Goal: Task Accomplishment & Management: Complete application form

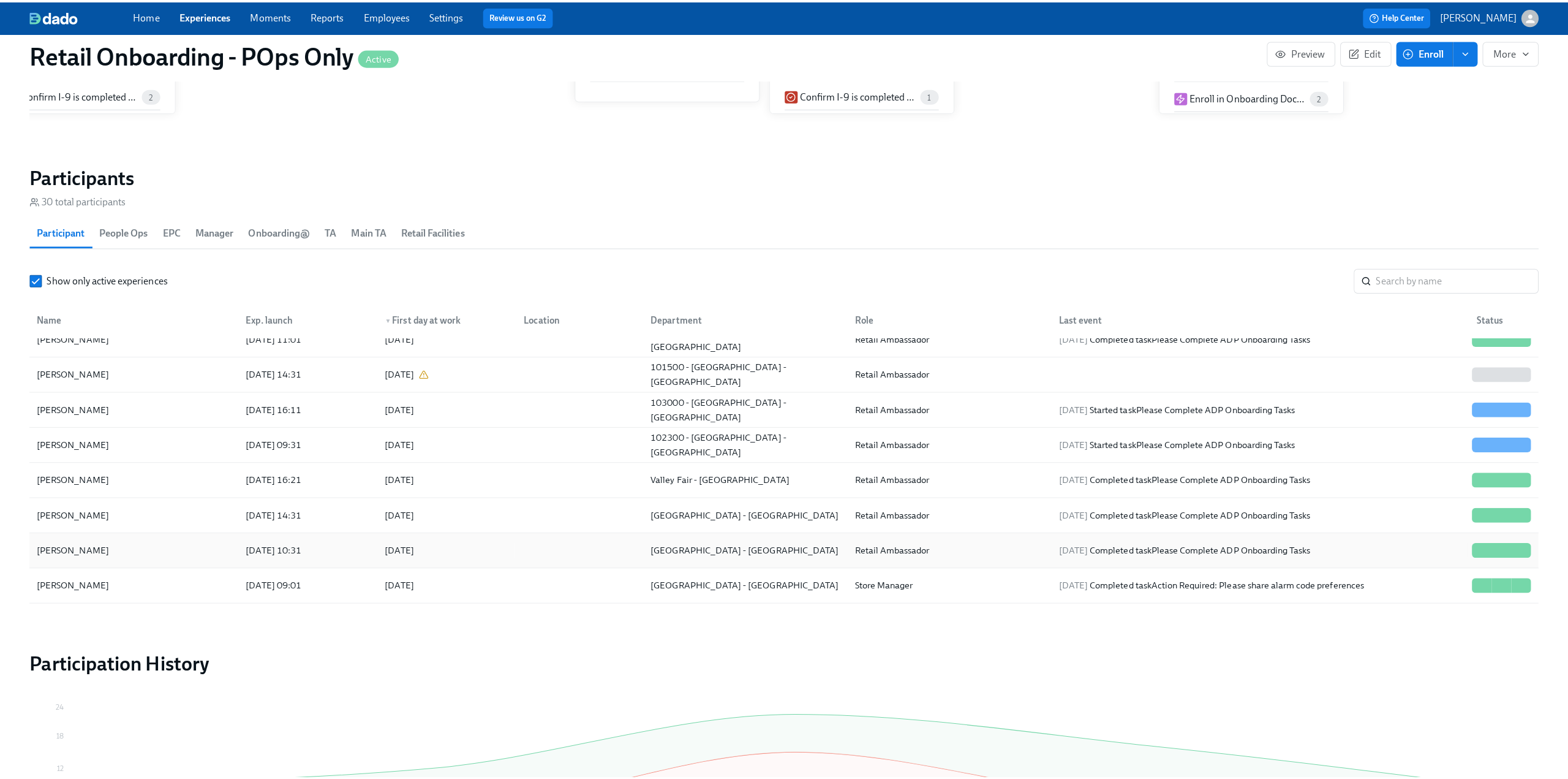
scroll to position [406, 0]
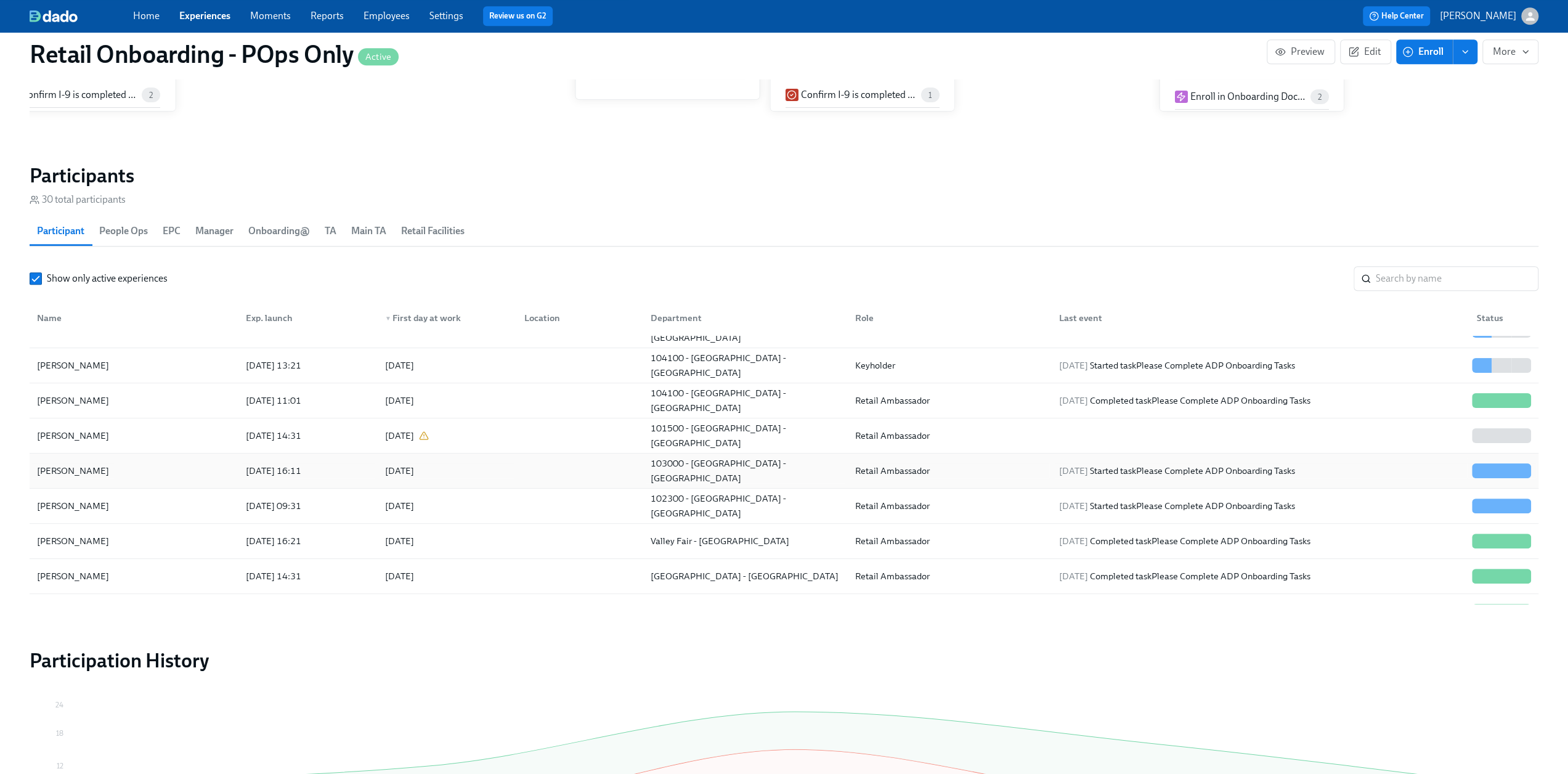
click at [128, 467] on div "[PERSON_NAME]" at bounding box center [134, 471] width 204 height 25
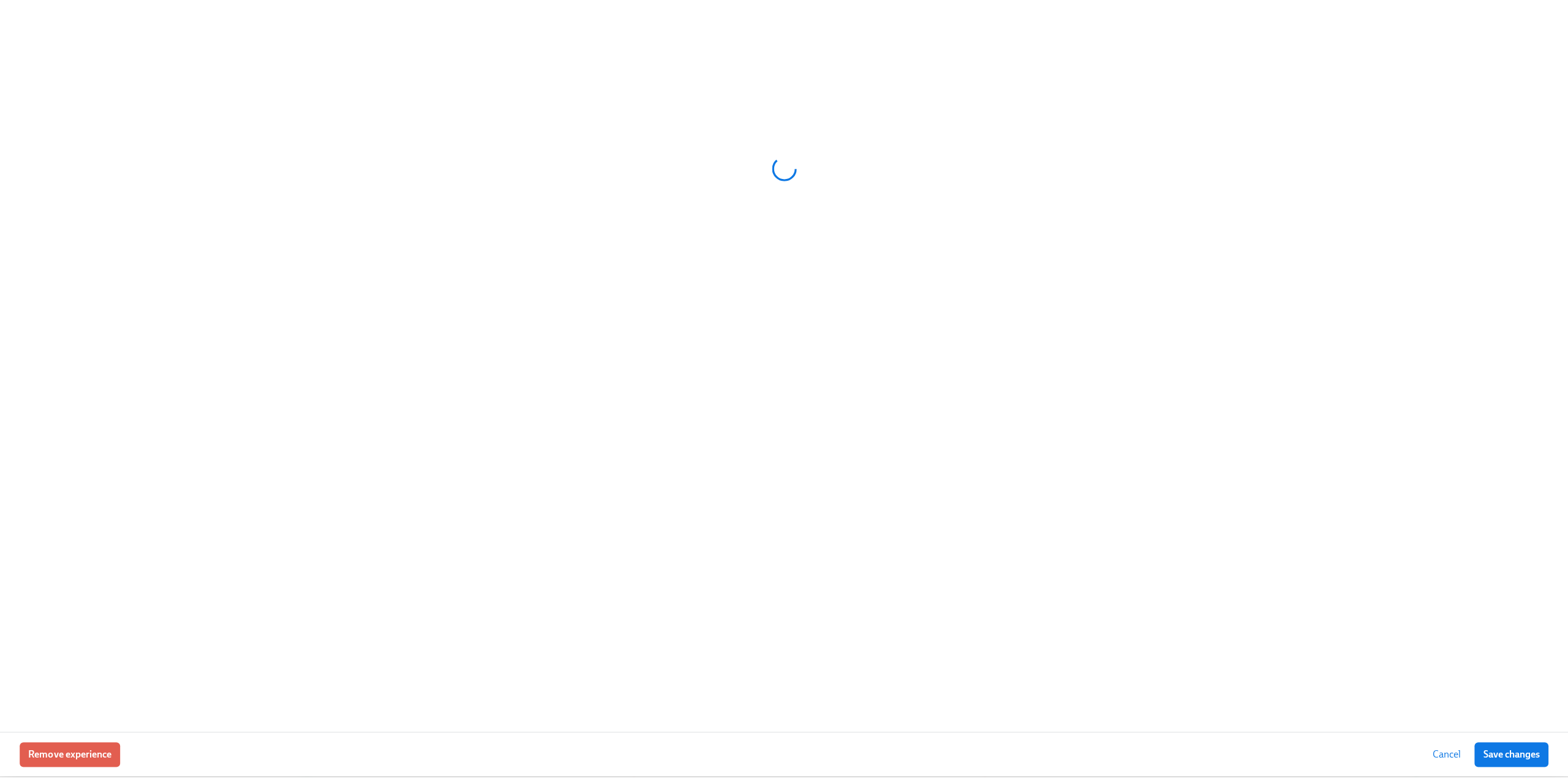
scroll to position [0, 6812]
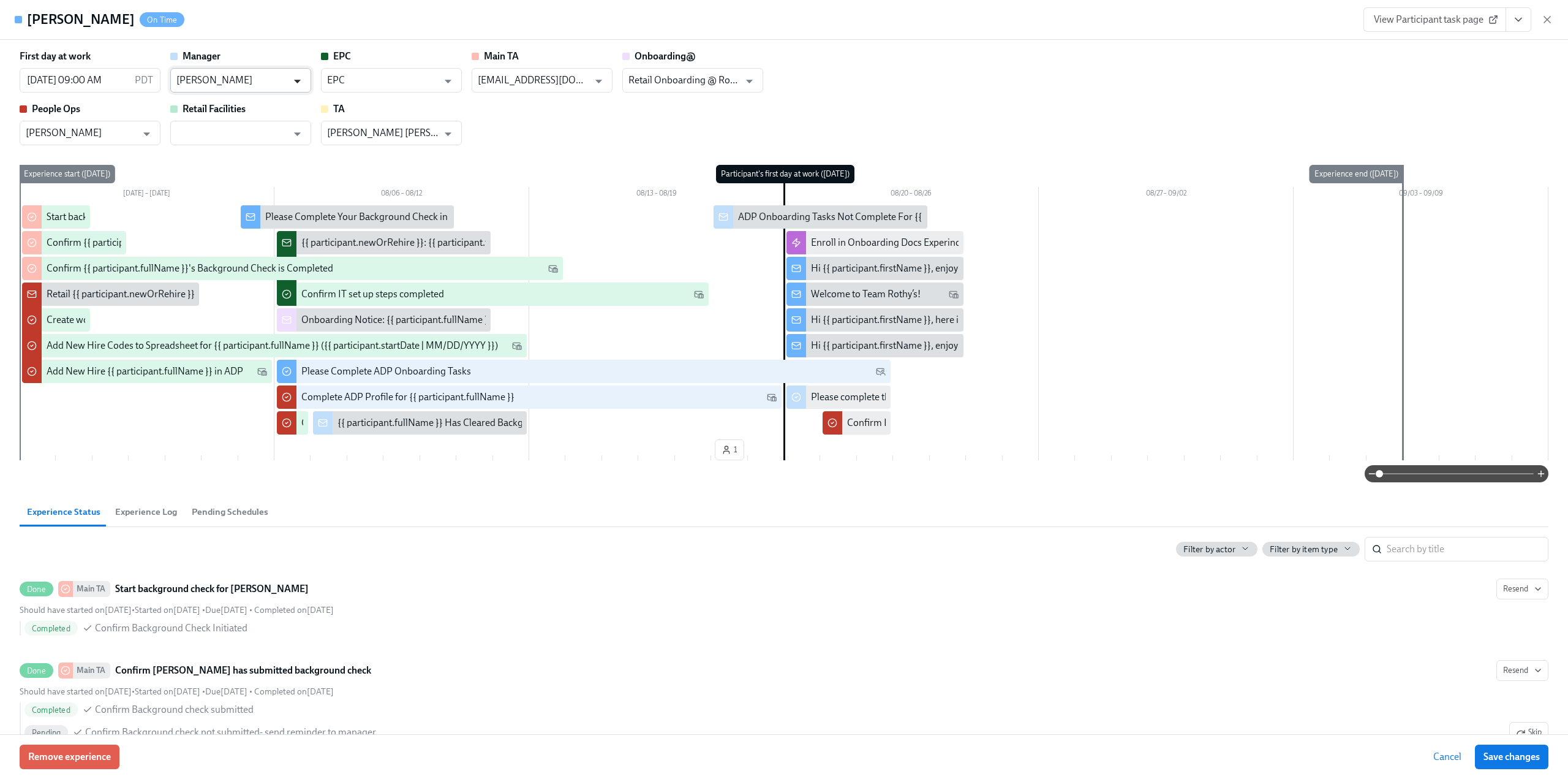
click at [299, 84] on icon "Open" at bounding box center [297, 81] width 16 height 16
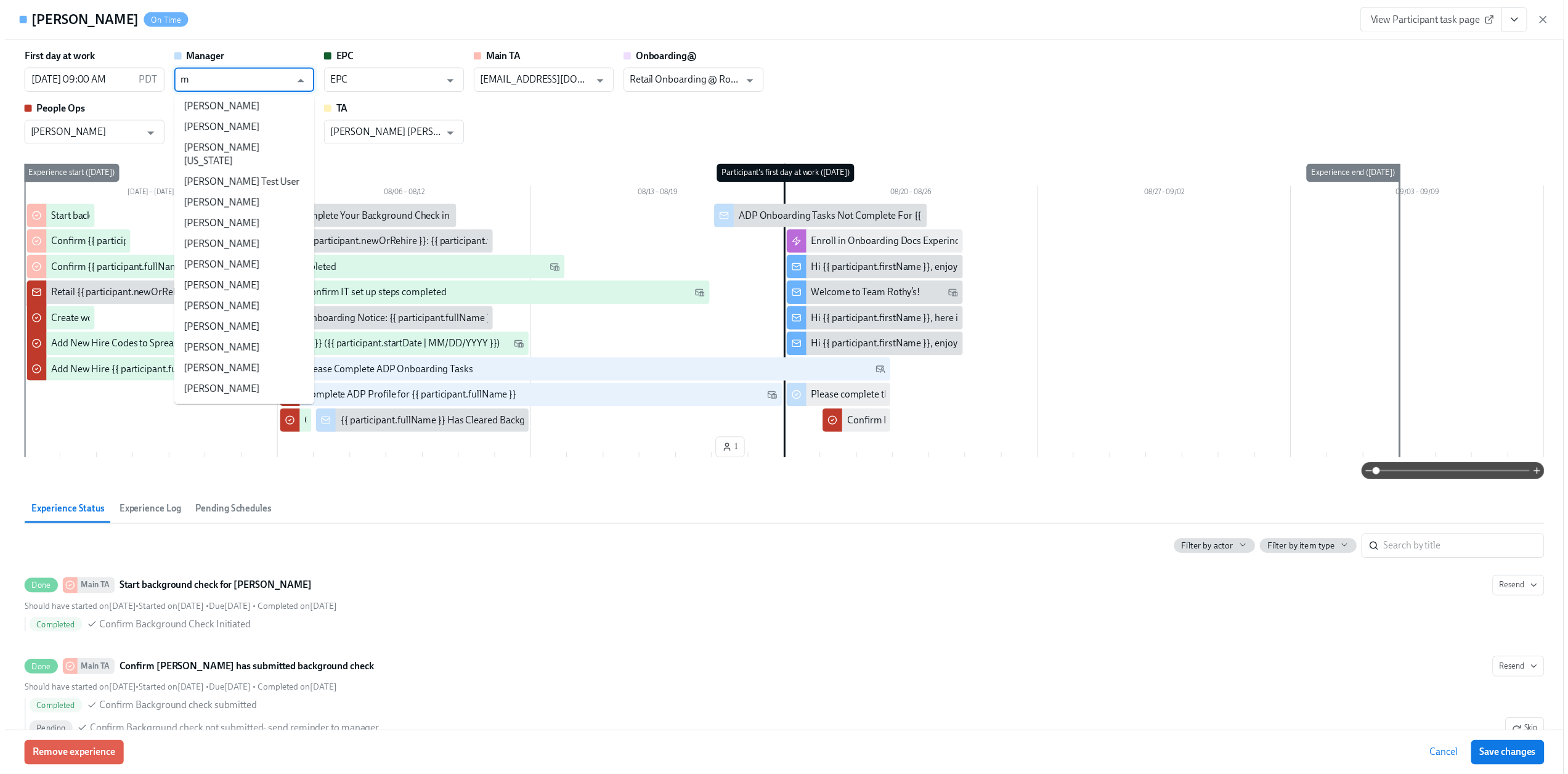
scroll to position [0, 0]
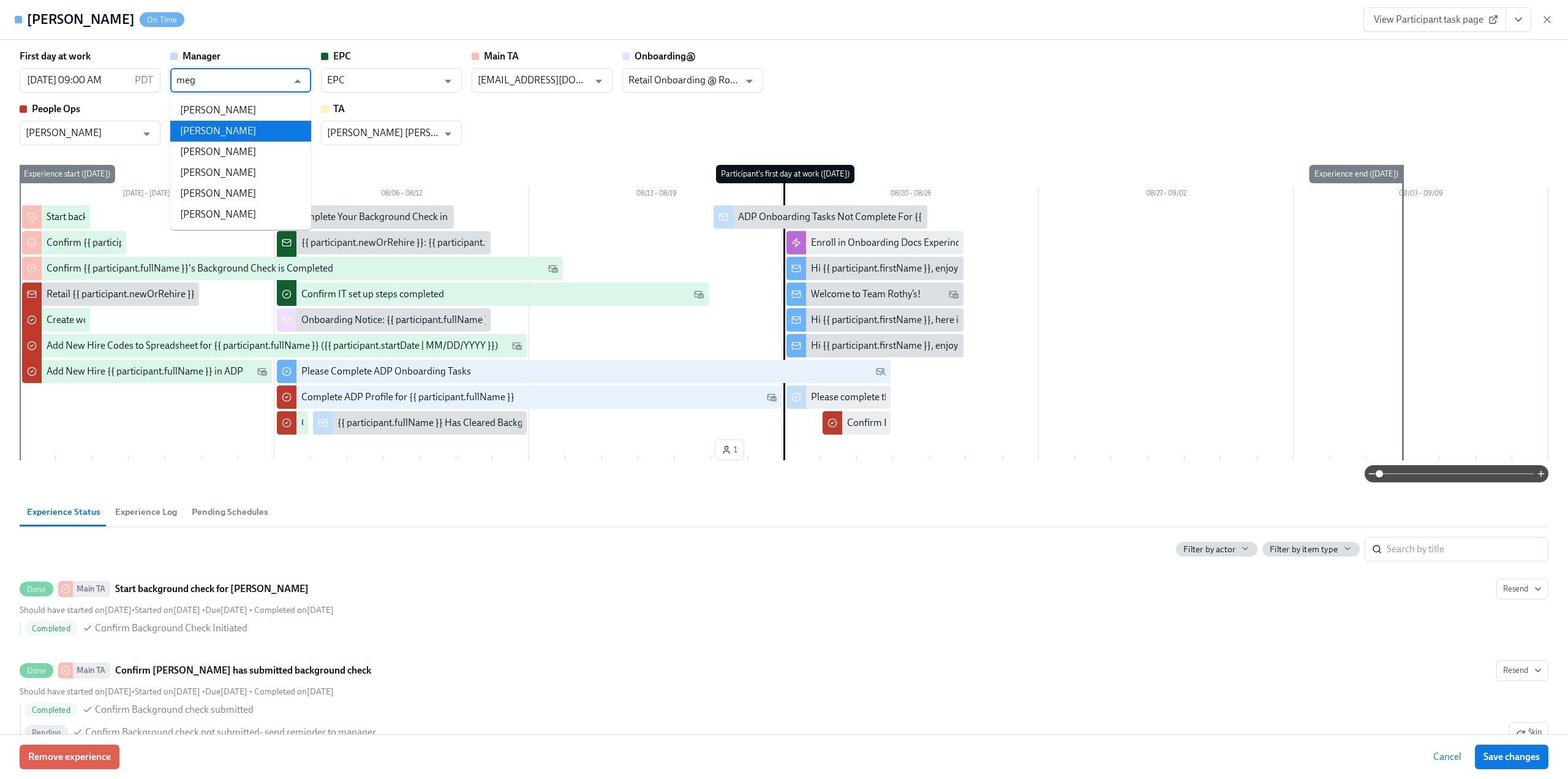
click at [264, 130] on li "[PERSON_NAME]" at bounding box center [241, 131] width 141 height 21
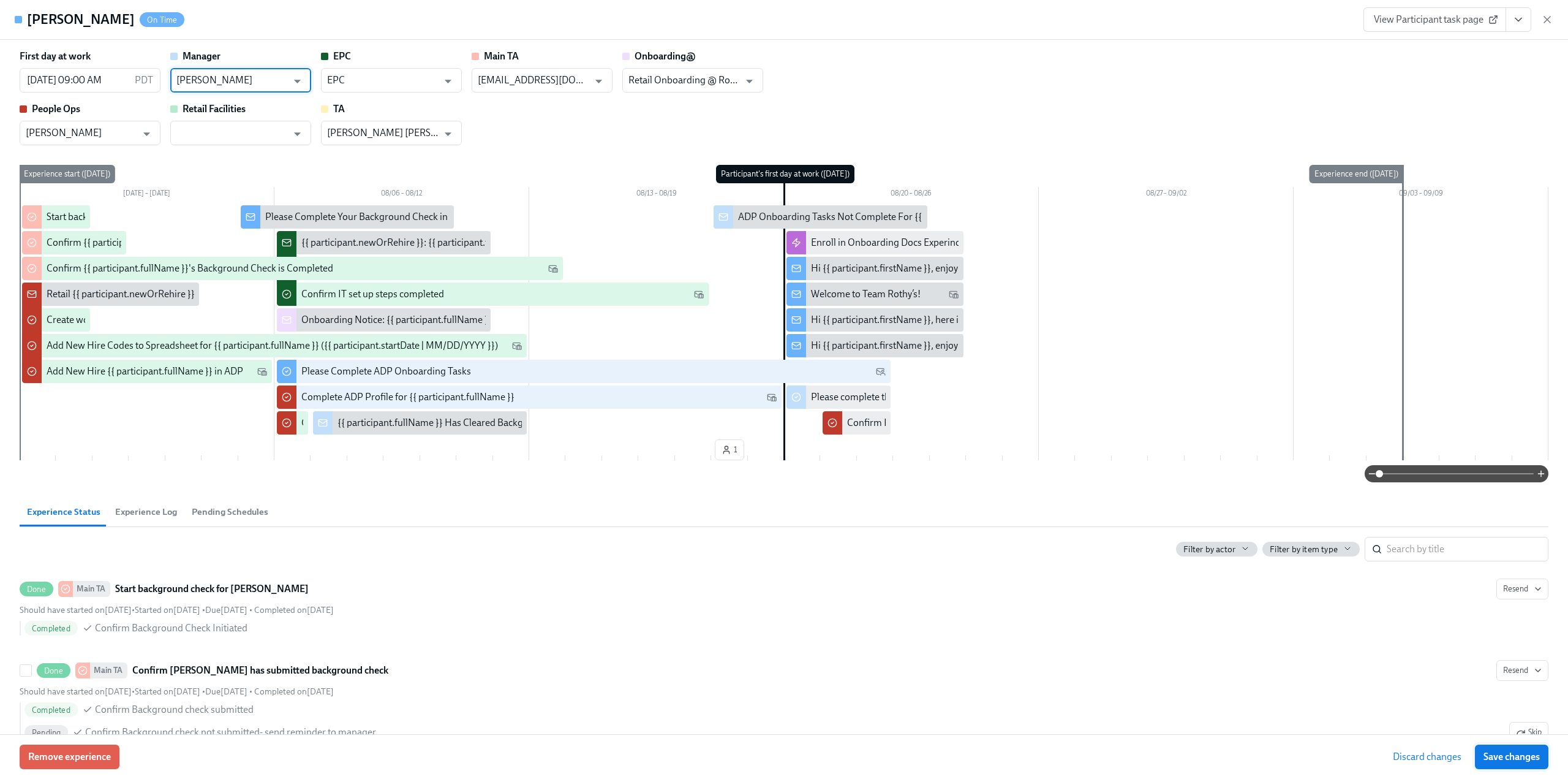
type input "[PERSON_NAME]"
click at [1511, 757] on span "Save changes" at bounding box center [1511, 756] width 56 height 12
type input "[PERSON_NAME]"
click at [1549, 15] on icon "button" at bounding box center [1547, 20] width 12 height 12
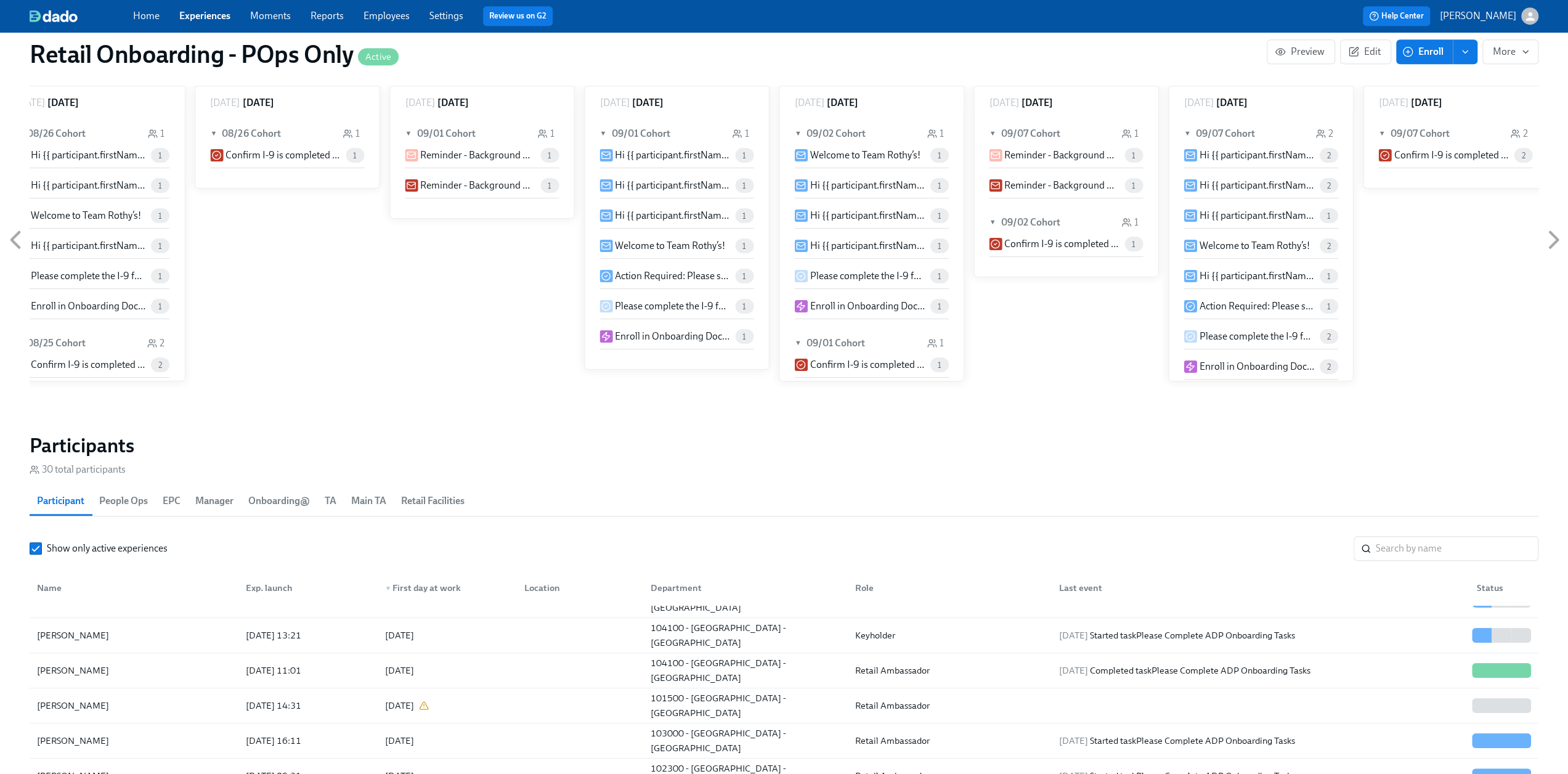
scroll to position [925, 0]
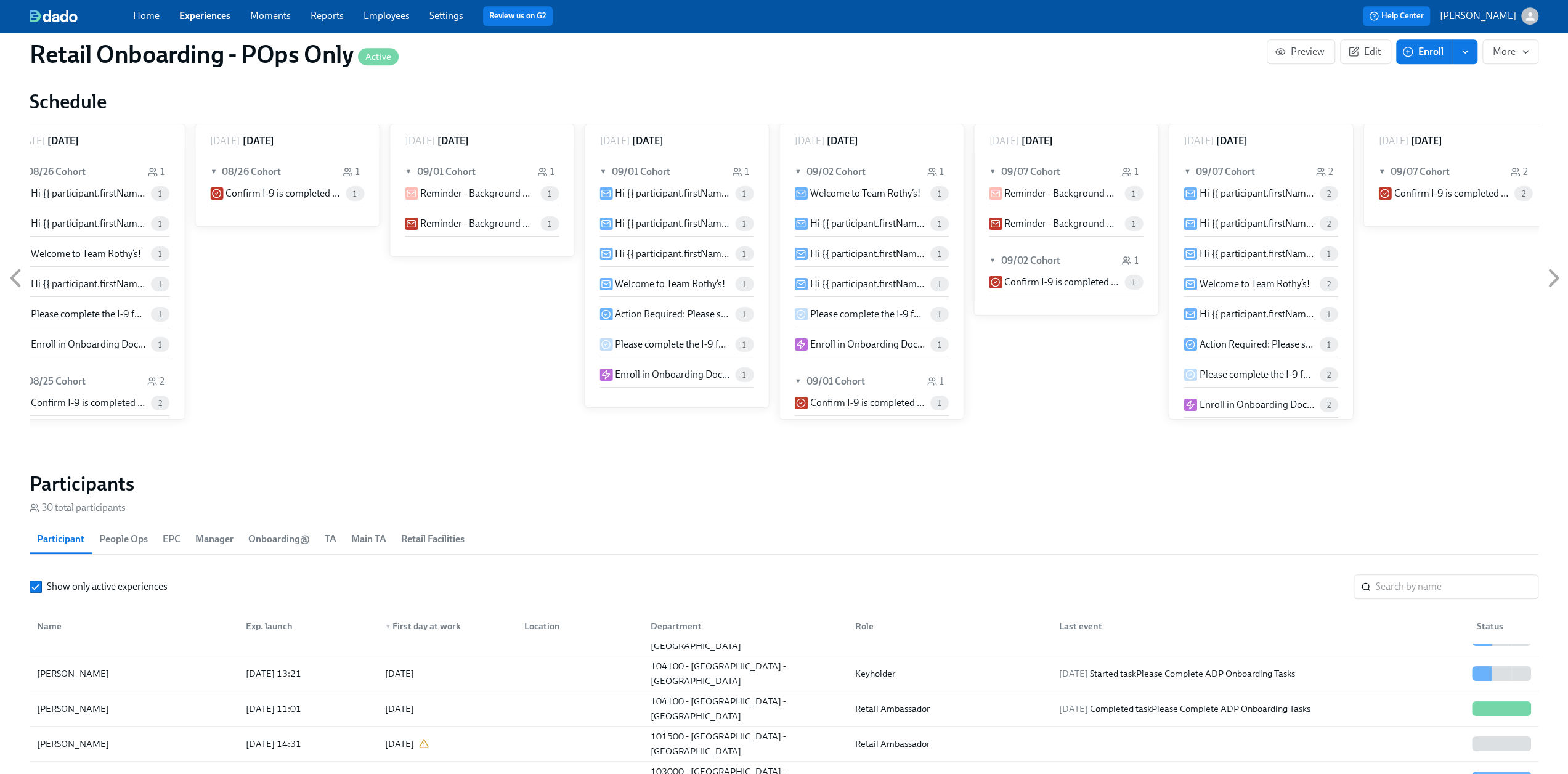
click at [205, 22] on link "Experiences" at bounding box center [205, 16] width 51 height 12
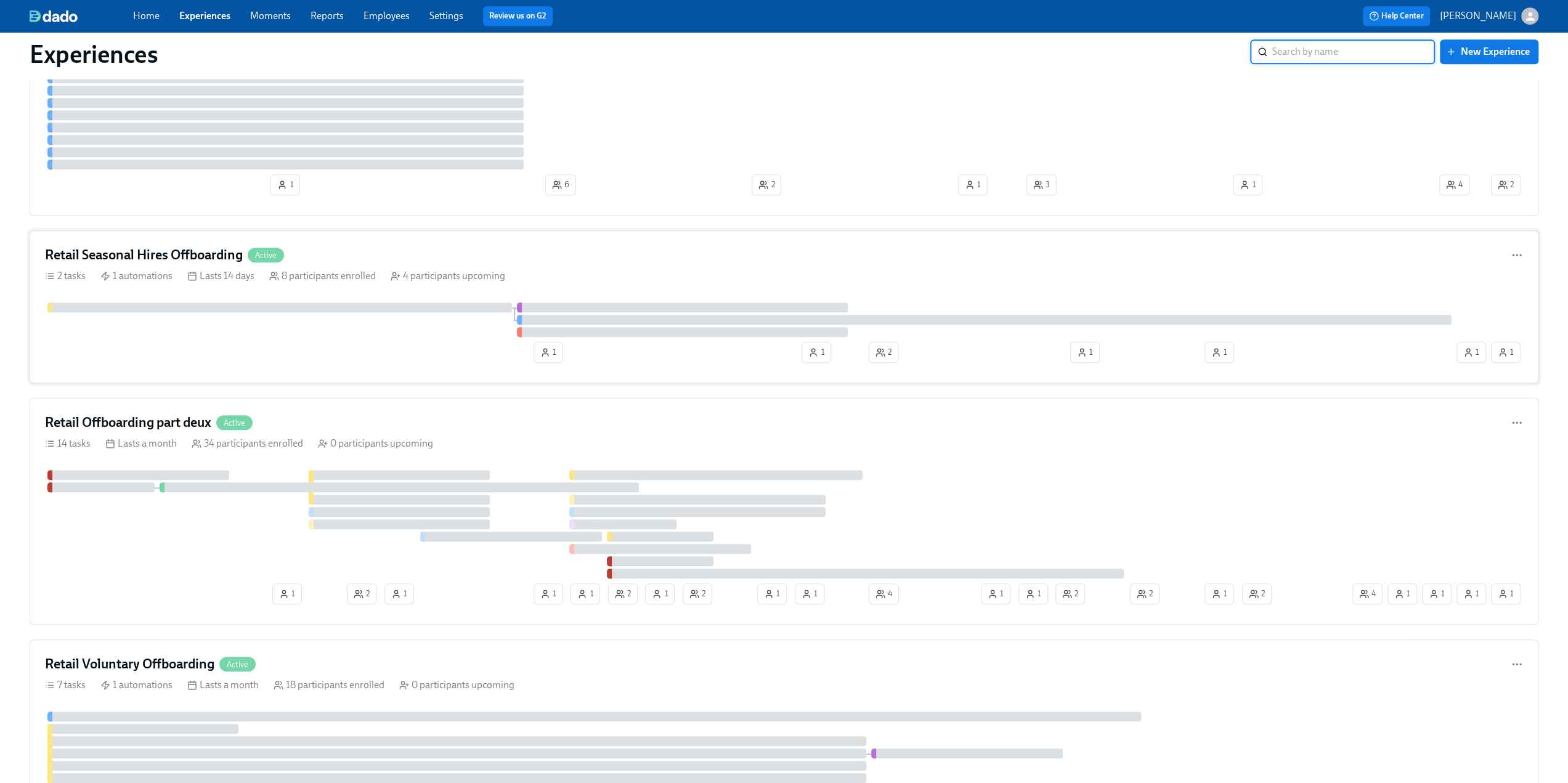
scroll to position [862, 0]
click at [178, 419] on h4 "Retail Offboarding part deux" at bounding box center [129, 424] width 167 height 18
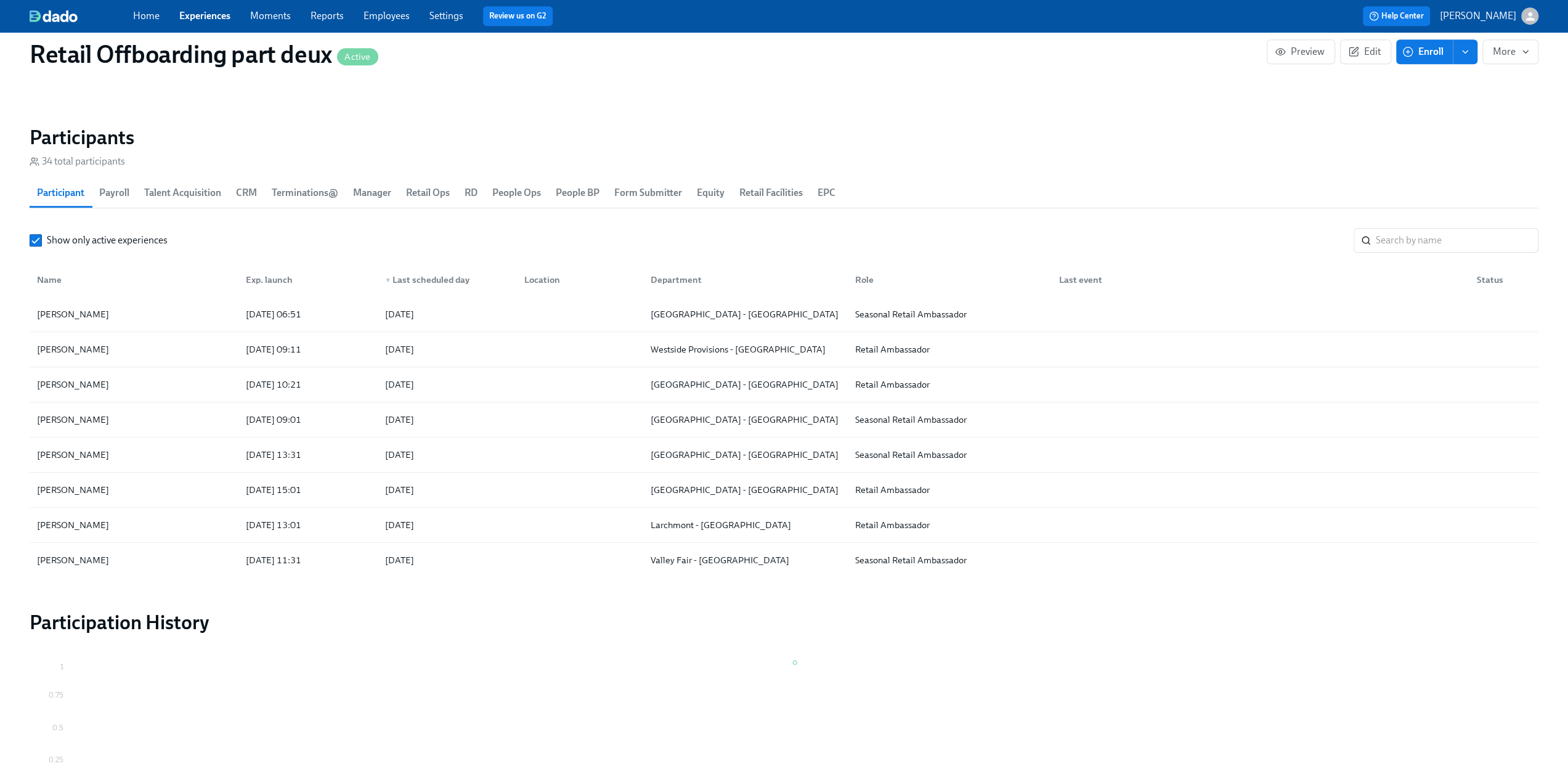
click at [197, 19] on link "Experiences" at bounding box center [205, 16] width 51 height 12
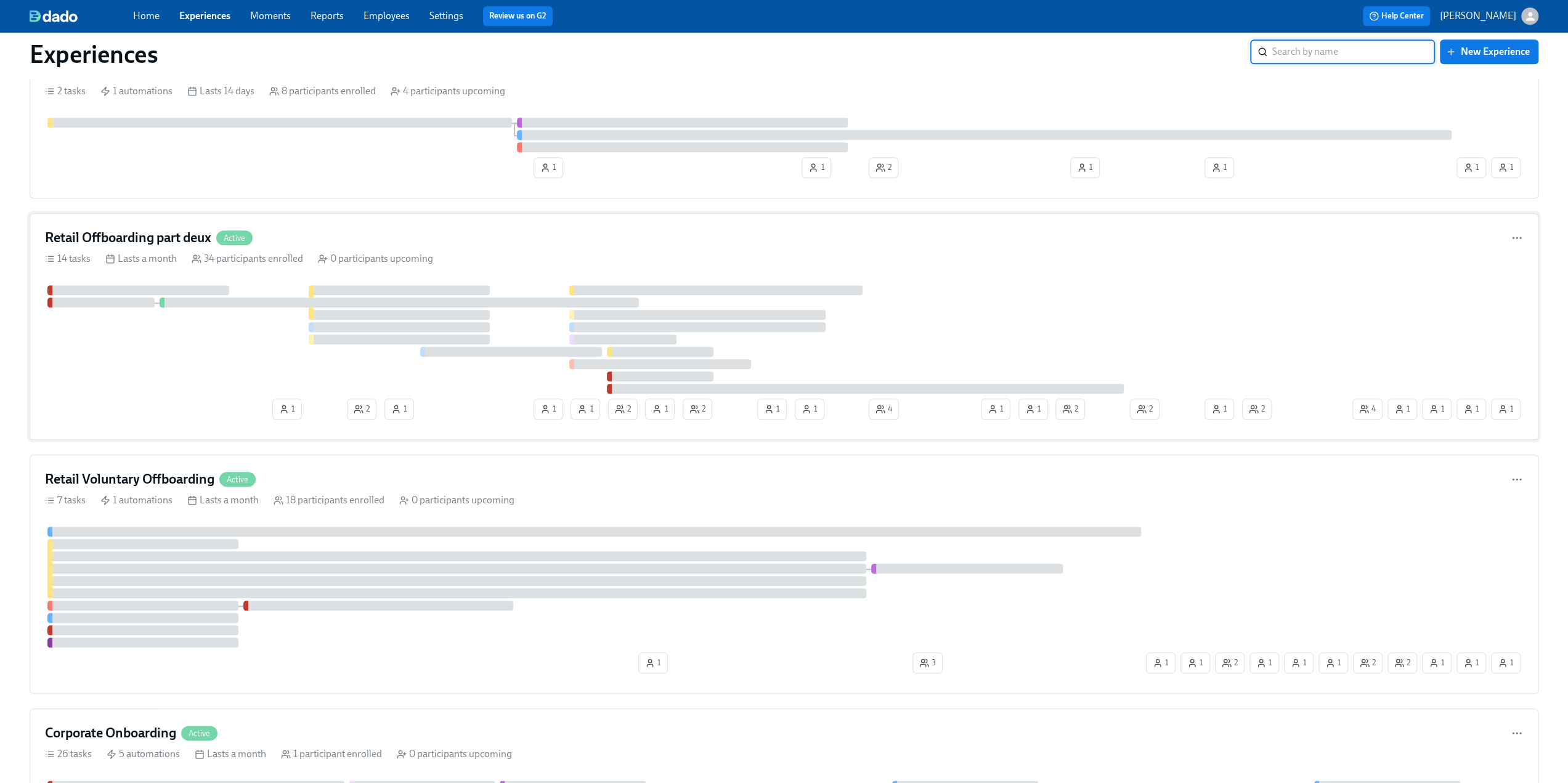
scroll to position [1047, 0]
click at [163, 471] on h4 "Retail Voluntary Offboarding" at bounding box center [130, 480] width 169 height 18
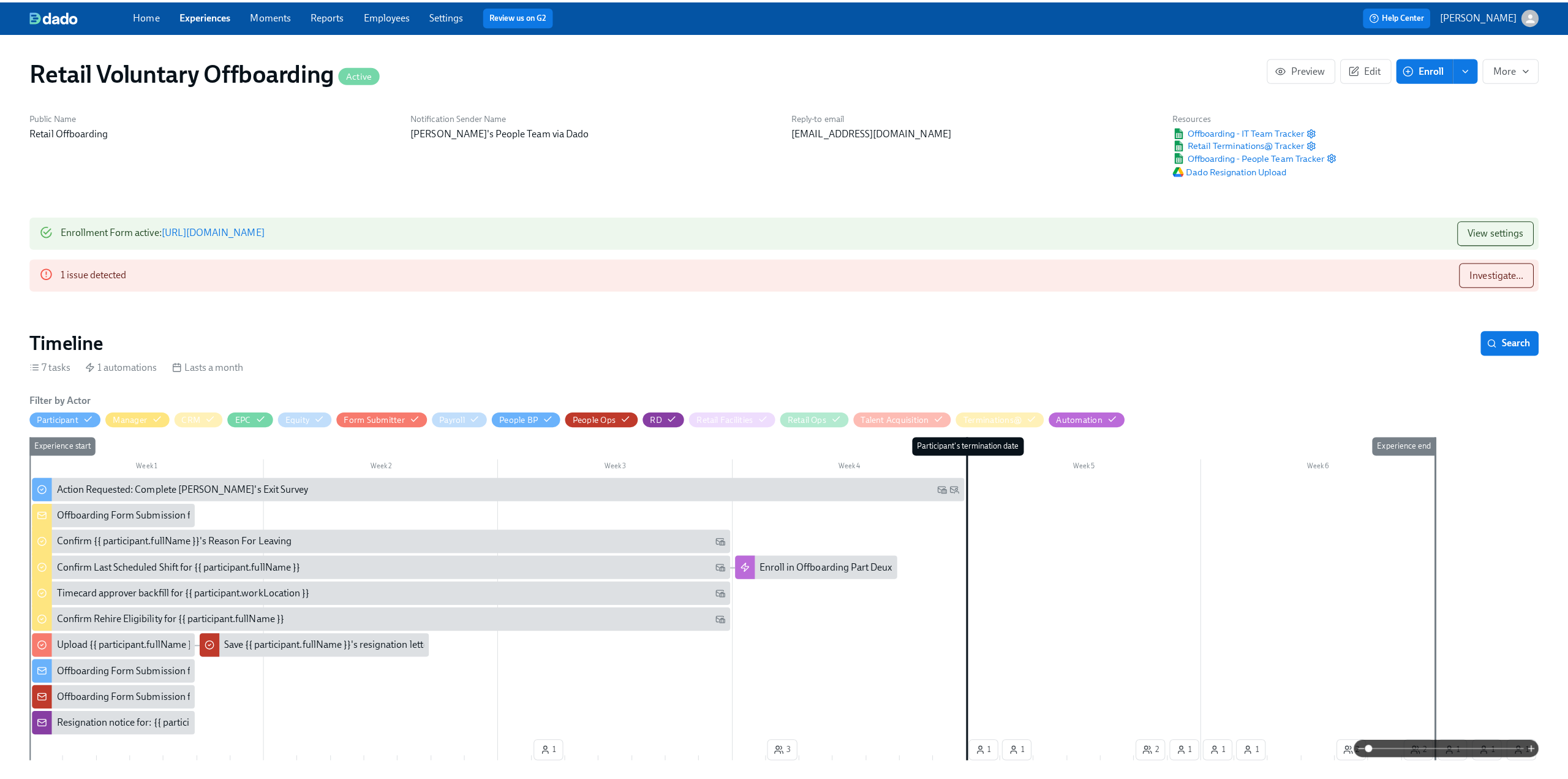
scroll to position [0, 4103]
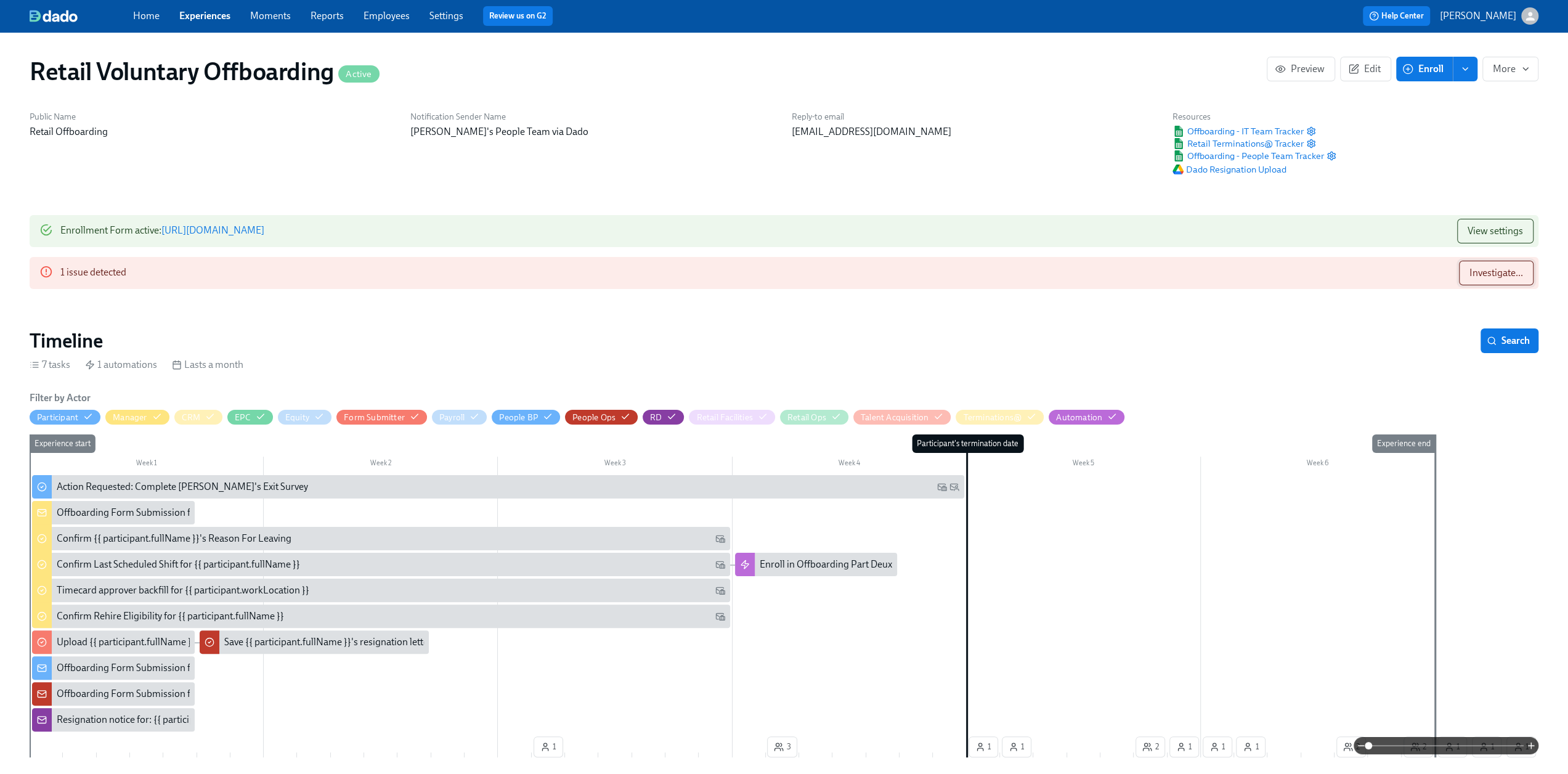
click at [1491, 275] on span "Investigate..." at bounding box center [1496, 273] width 54 height 12
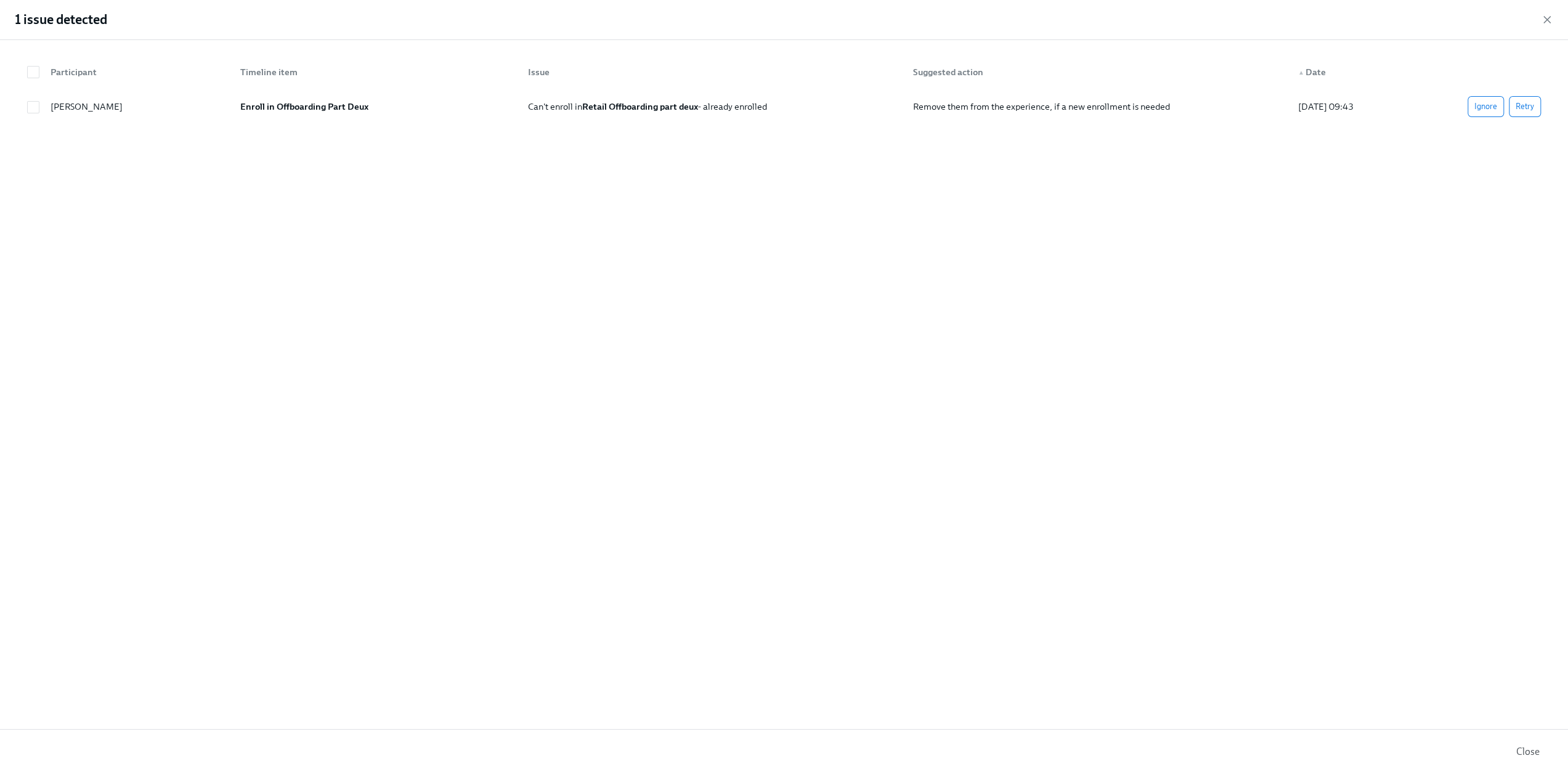
scroll to position [0, 4127]
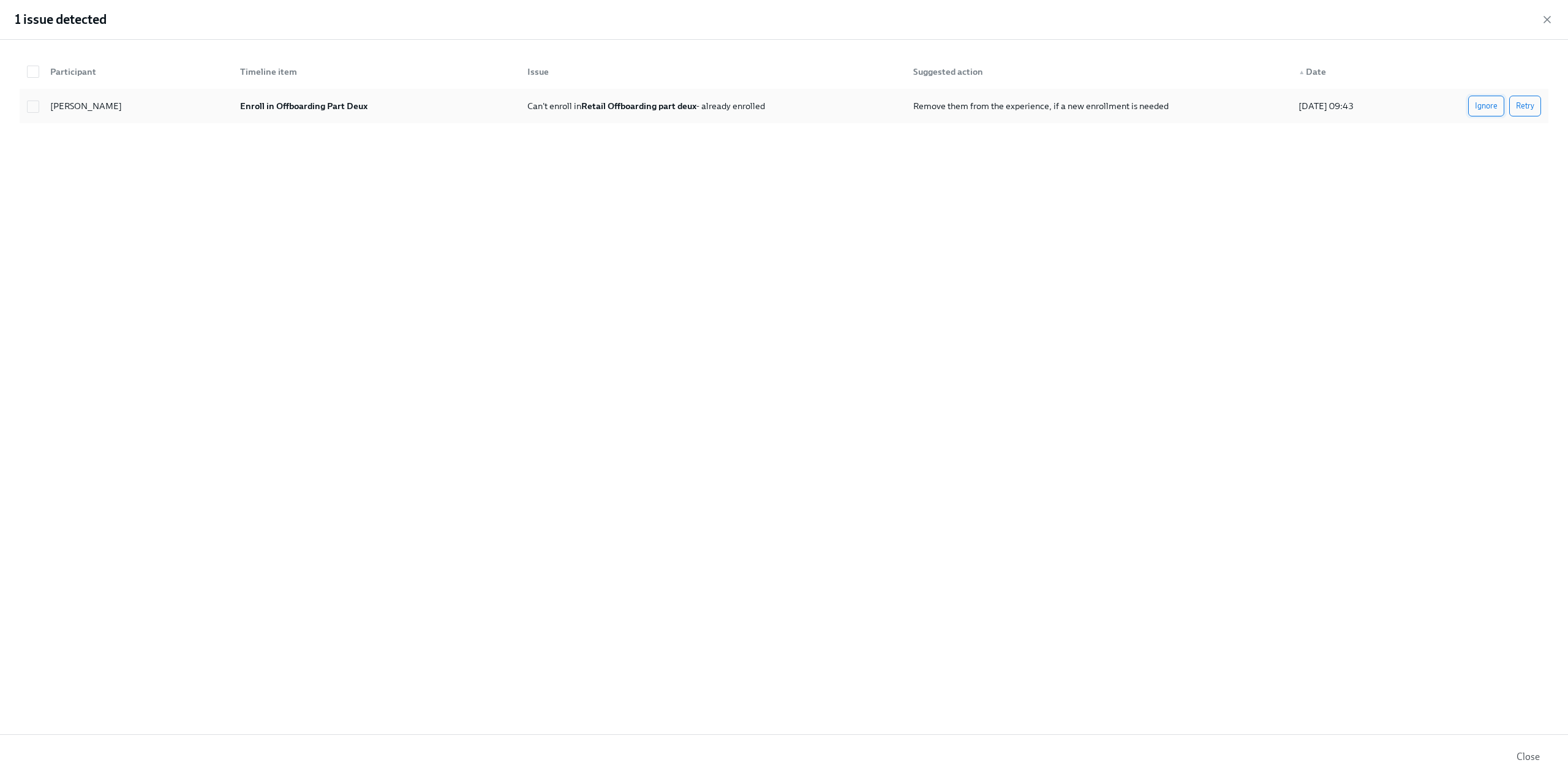
click at [1491, 110] on span "Ignore" at bounding box center [1486, 106] width 23 height 12
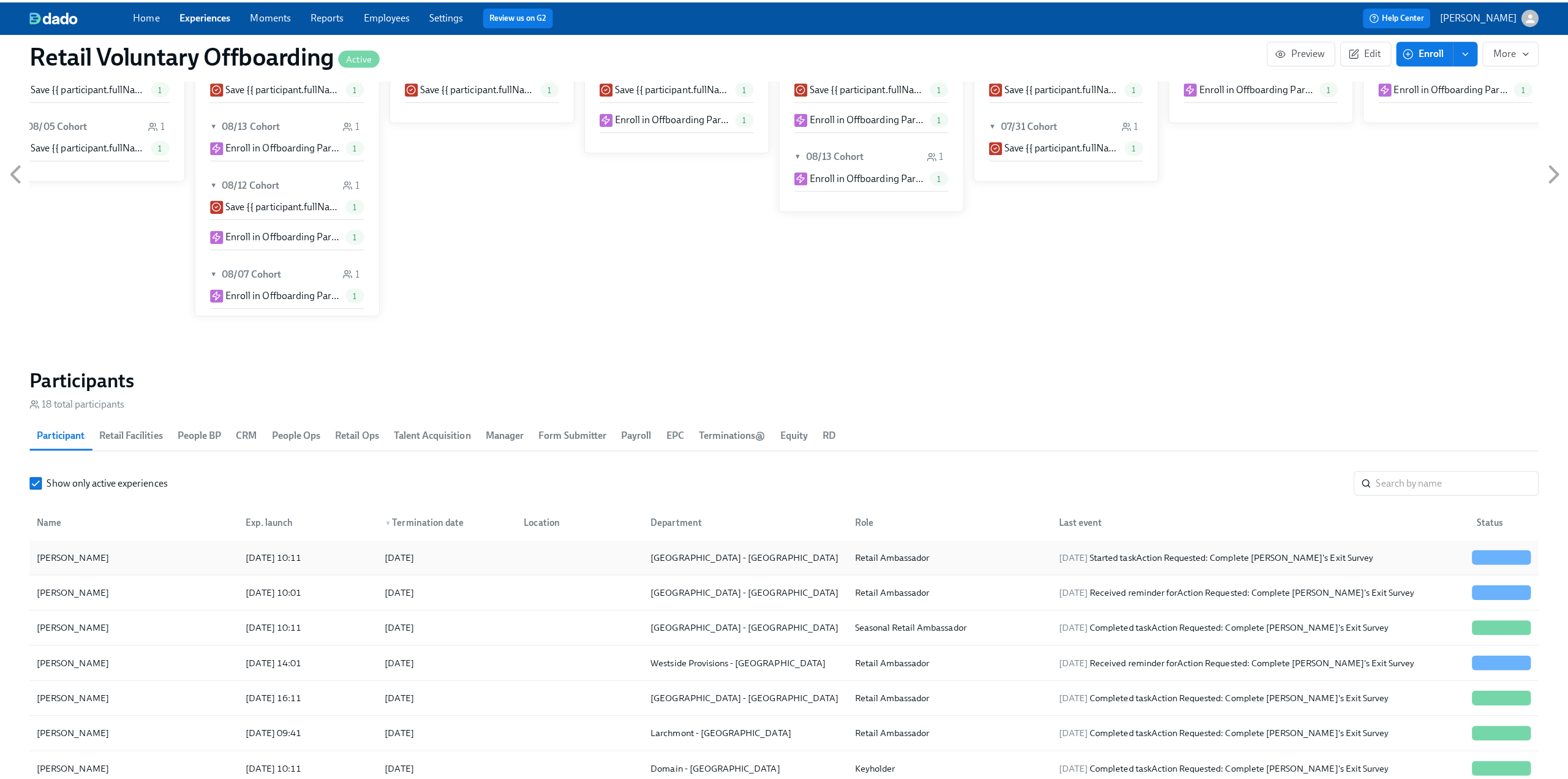
scroll to position [980, 0]
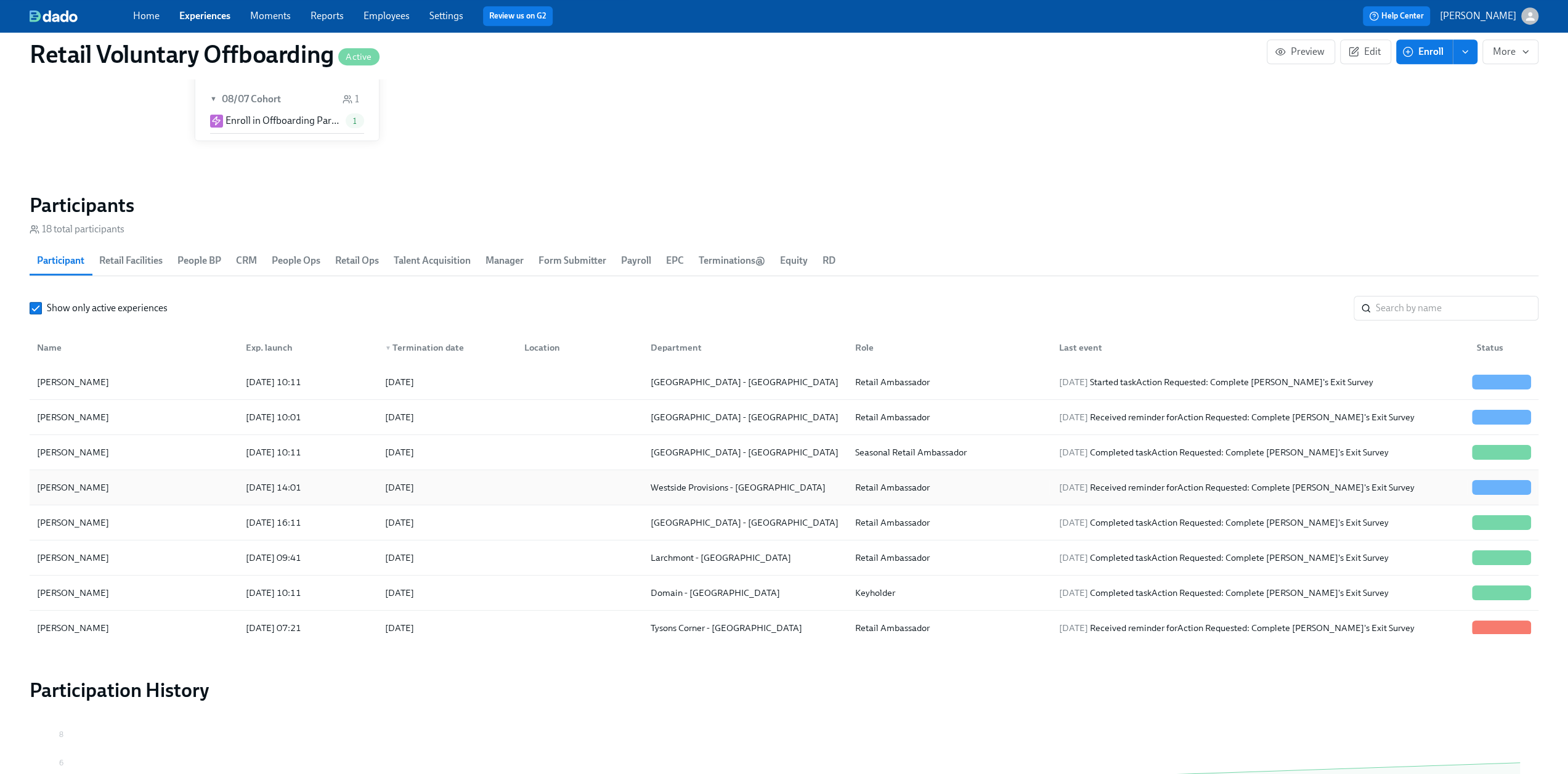
click at [117, 488] on div "[PERSON_NAME]" at bounding box center [134, 488] width 204 height 25
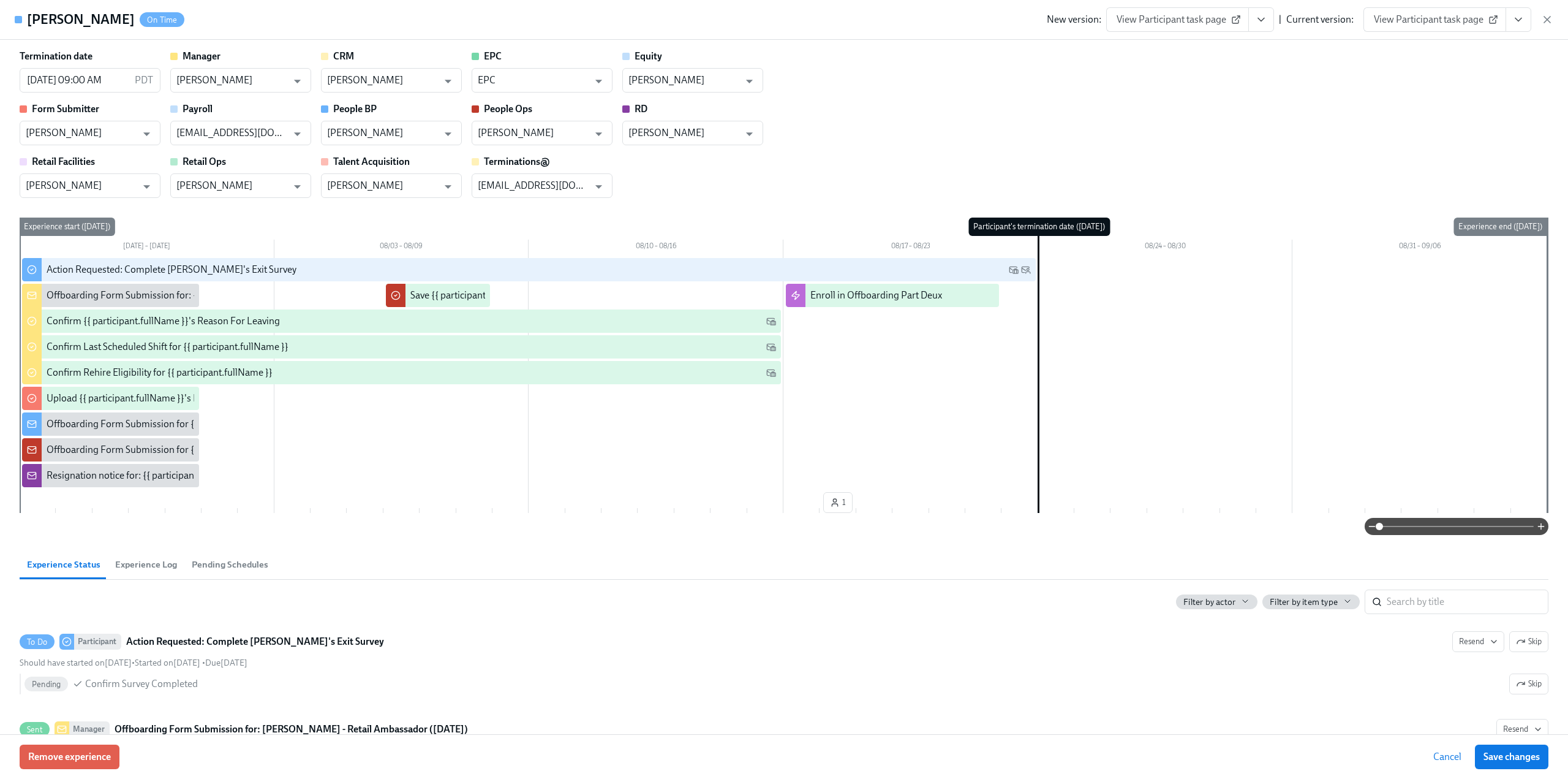
click at [1256, 20] on icon "View task page" at bounding box center [1261, 20] width 12 height 12
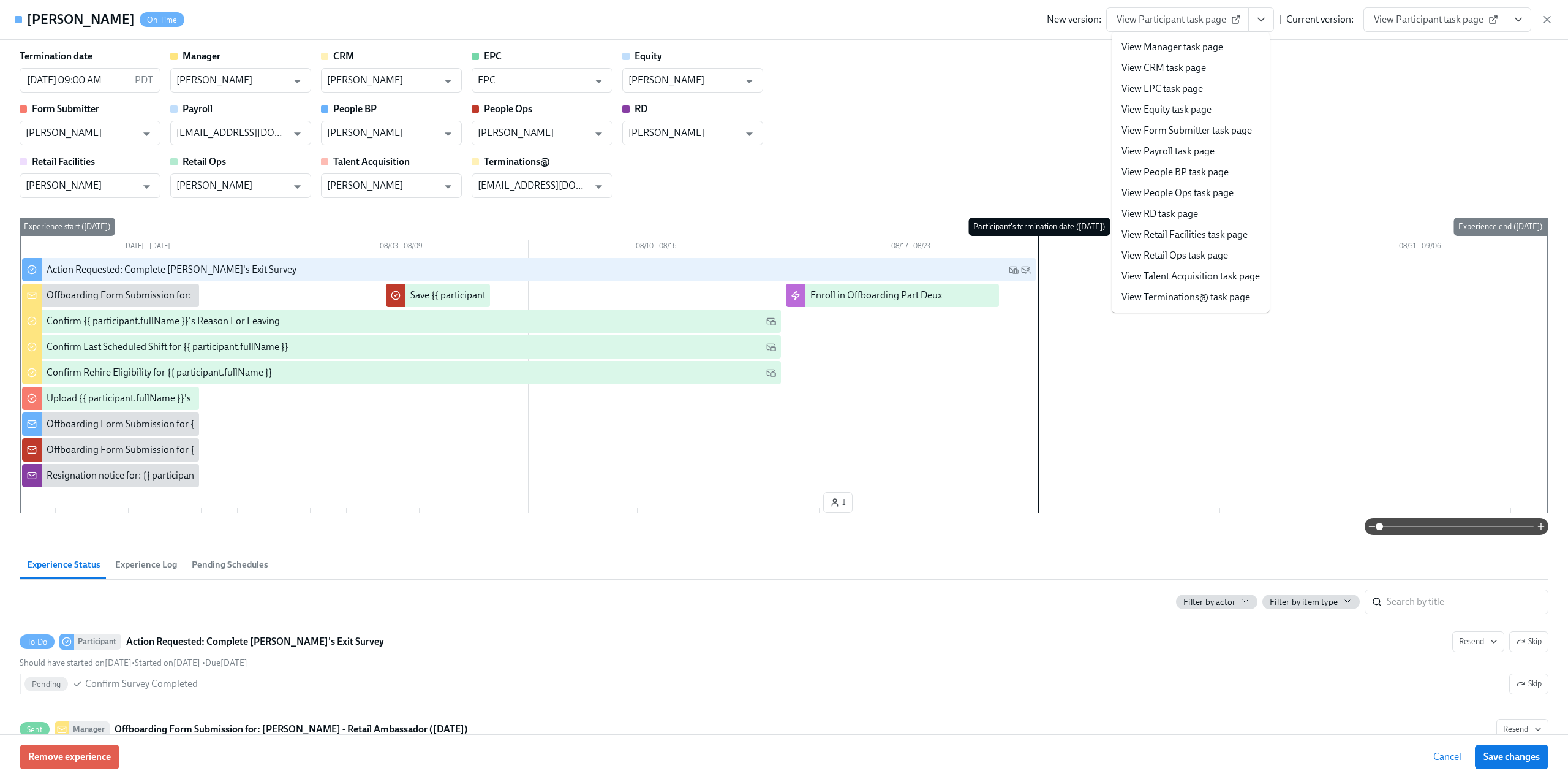
click at [1216, 48] on link "View Manager task page" at bounding box center [1172, 47] width 102 height 14
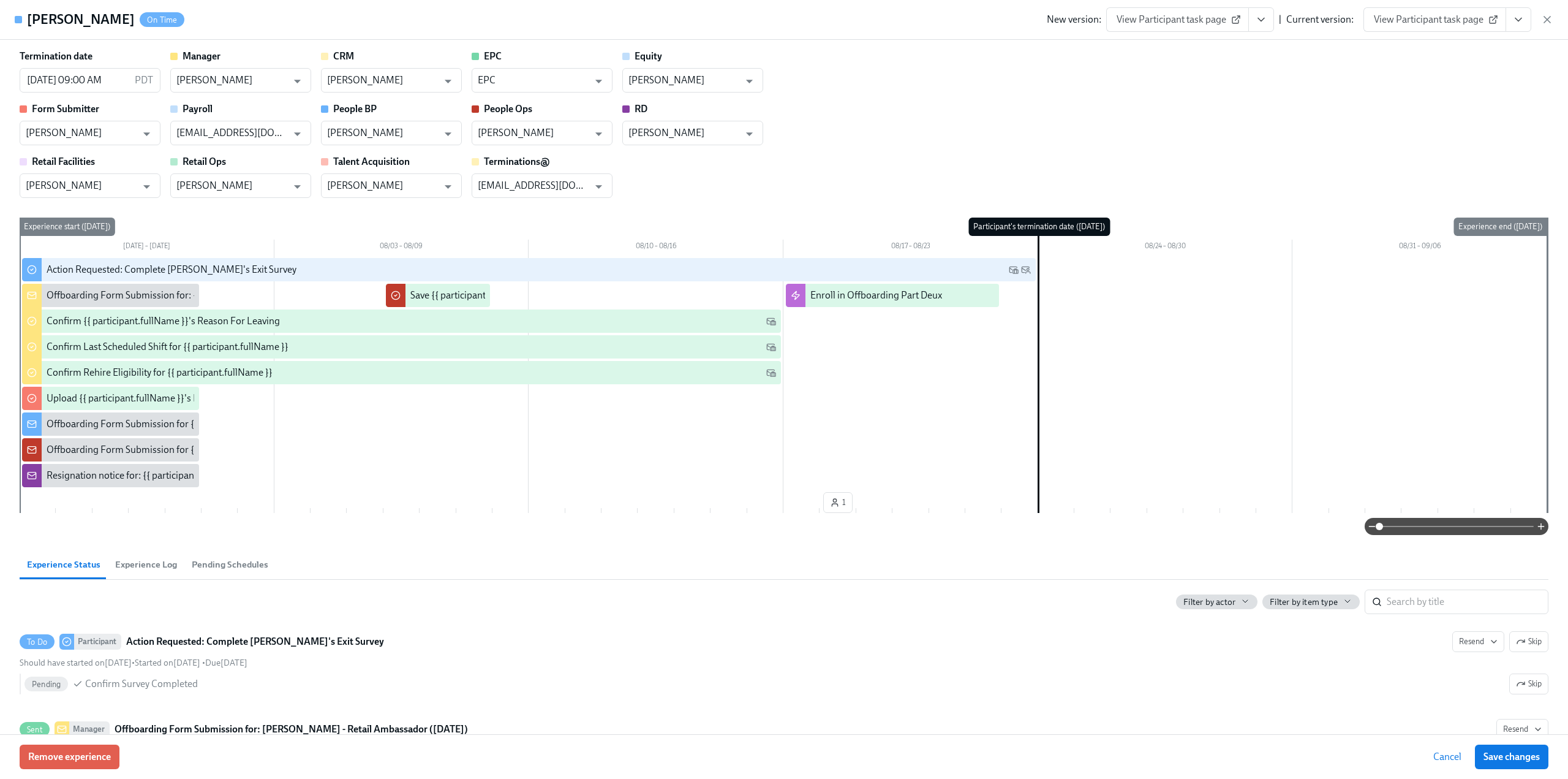
click at [1543, 18] on icon "button" at bounding box center [1547, 20] width 12 height 12
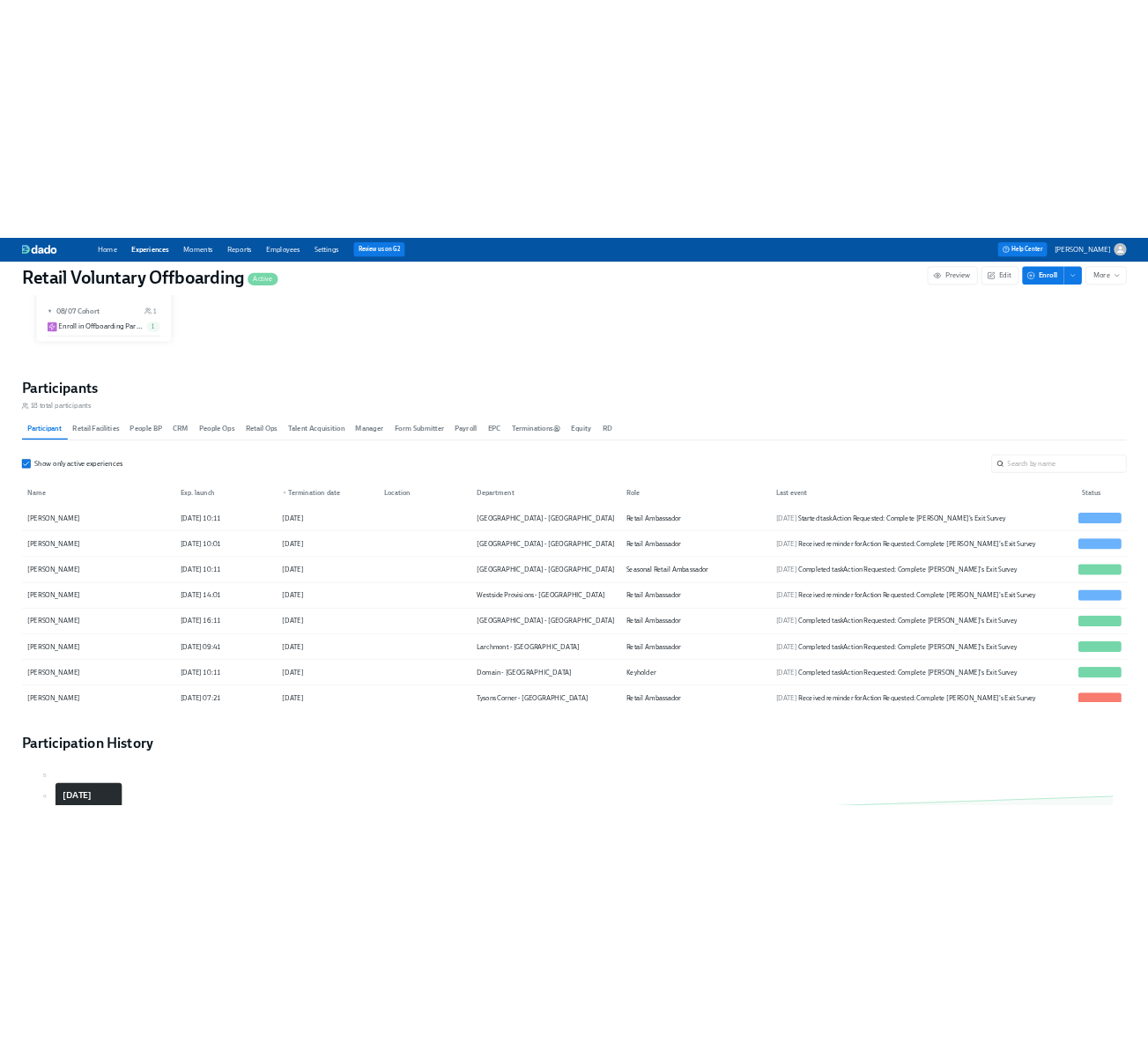
scroll to position [0, 5900]
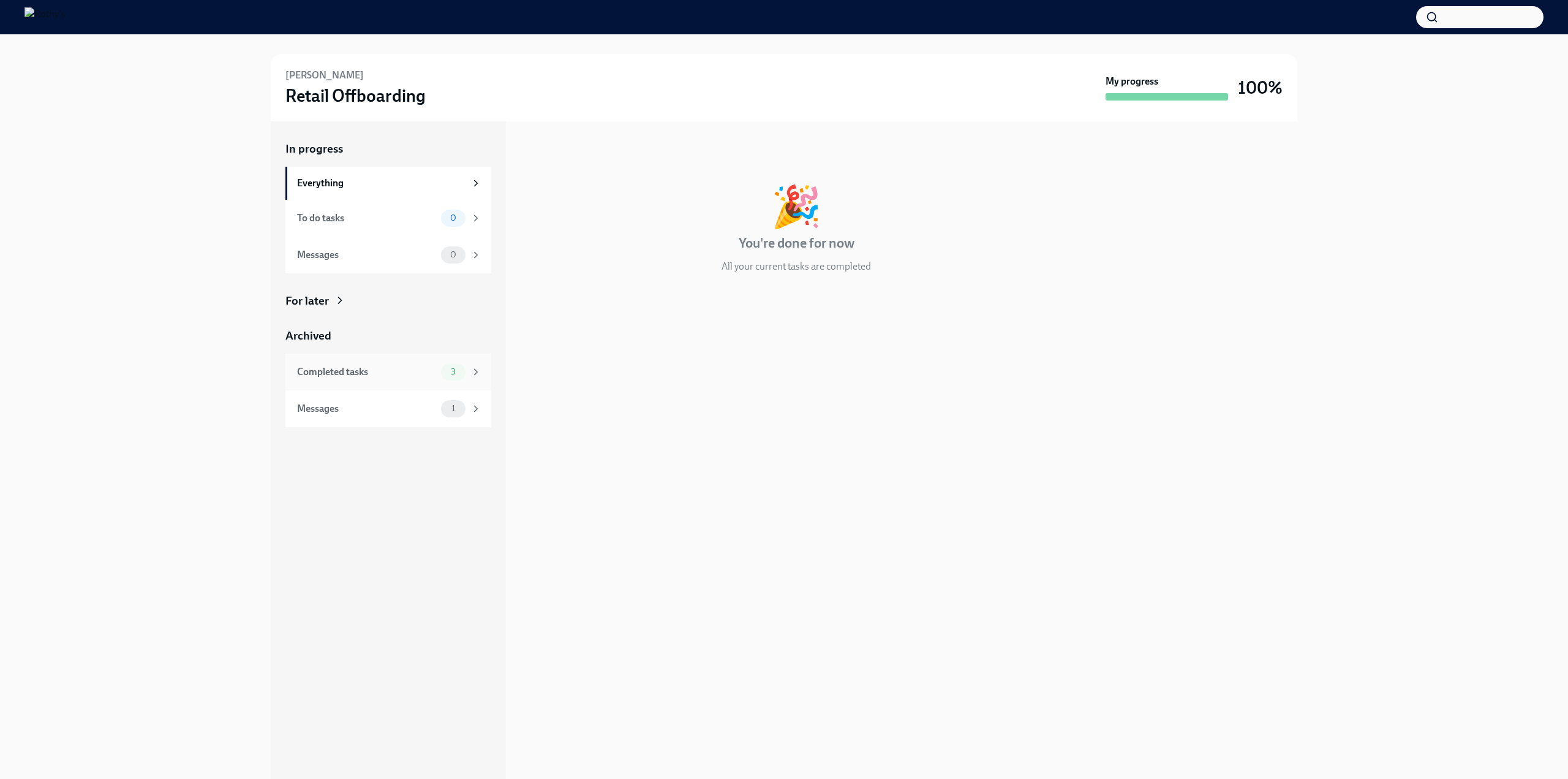
click at [391, 368] on div "Completed tasks" at bounding box center [366, 372] width 139 height 14
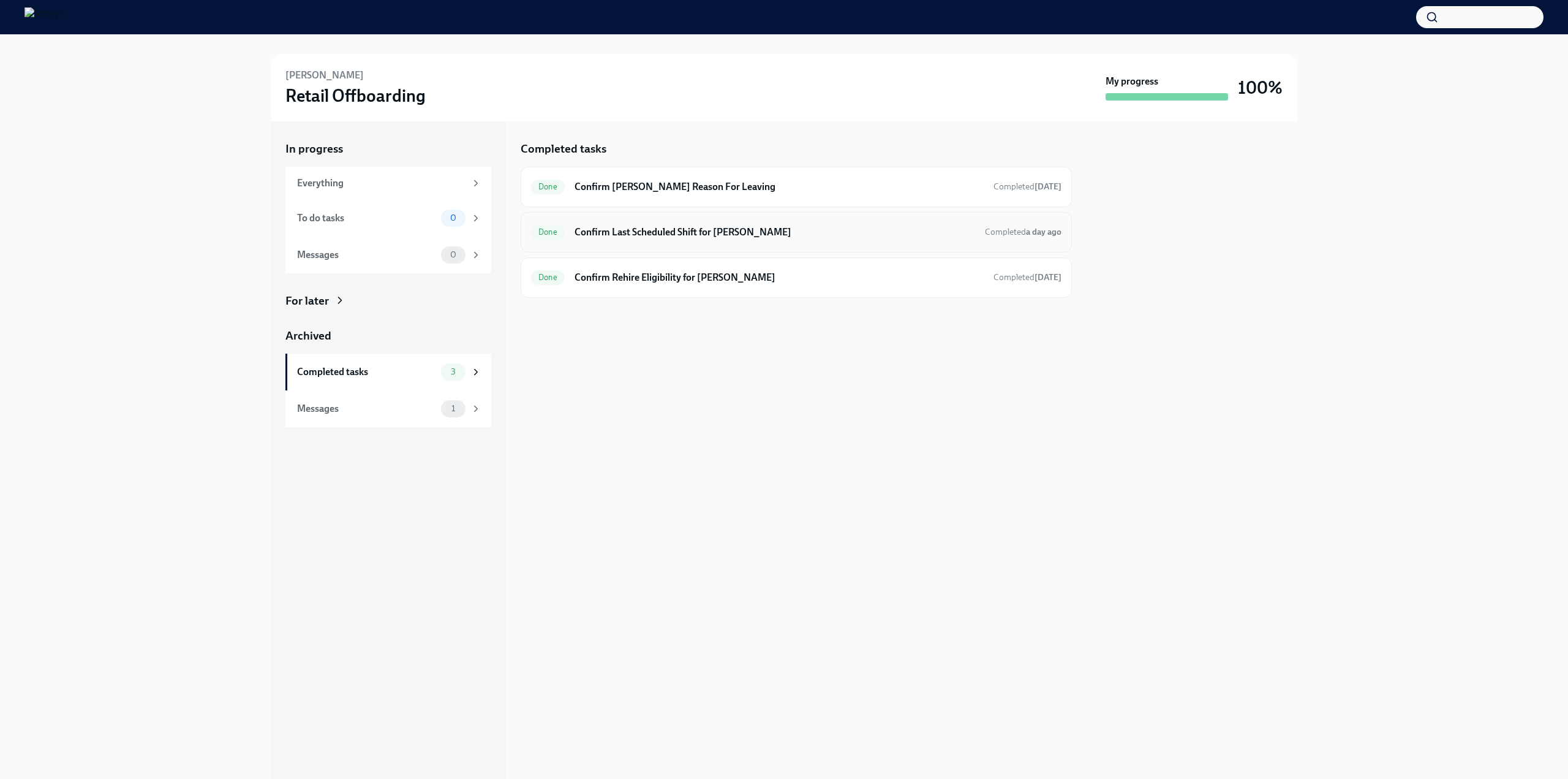
click at [807, 230] on h6 "Confirm Last Scheduled Shift for [PERSON_NAME]" at bounding box center [775, 232] width 400 height 14
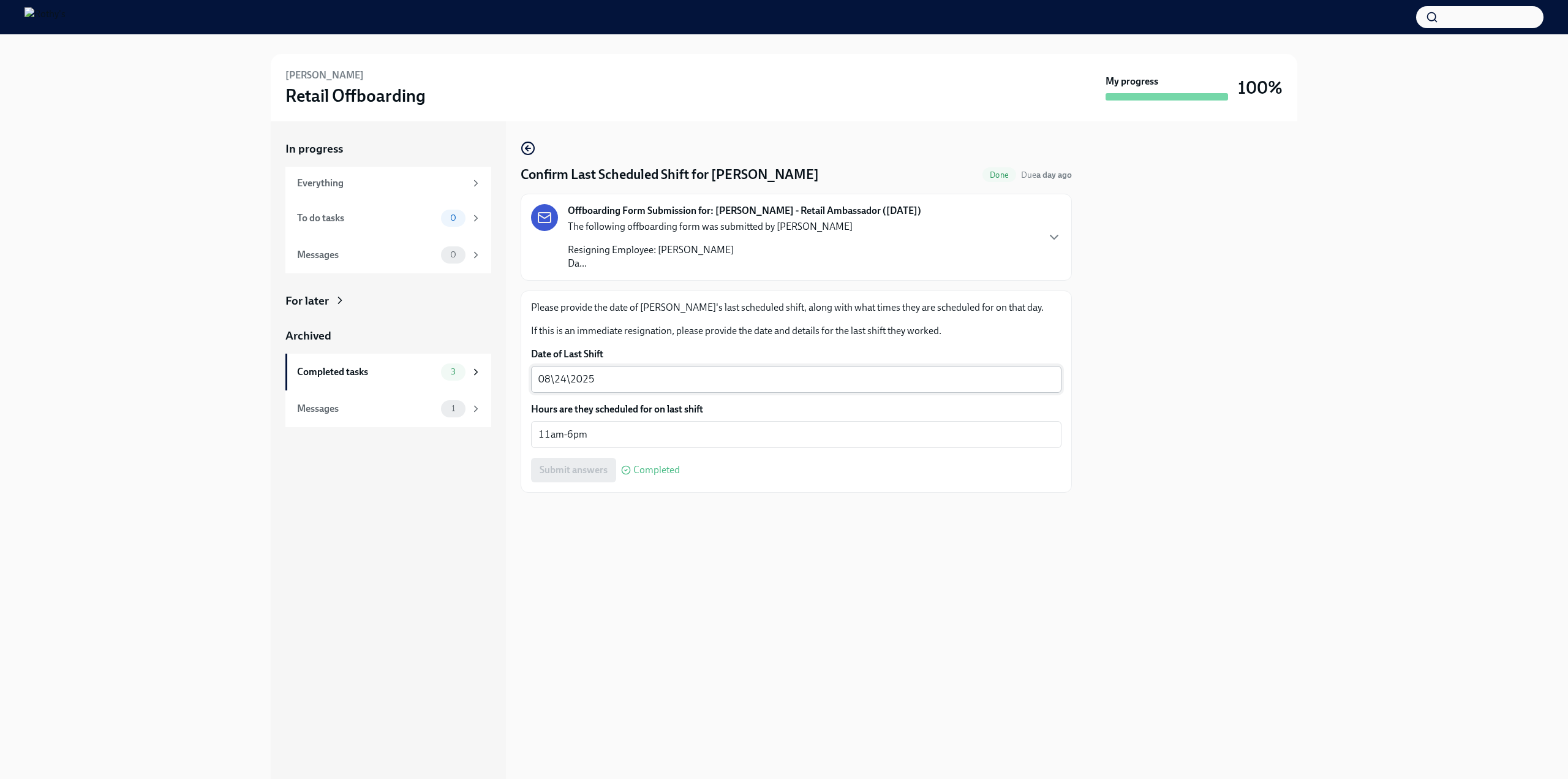
click at [554, 381] on textarea "08\24\2025" at bounding box center [796, 379] width 516 height 15
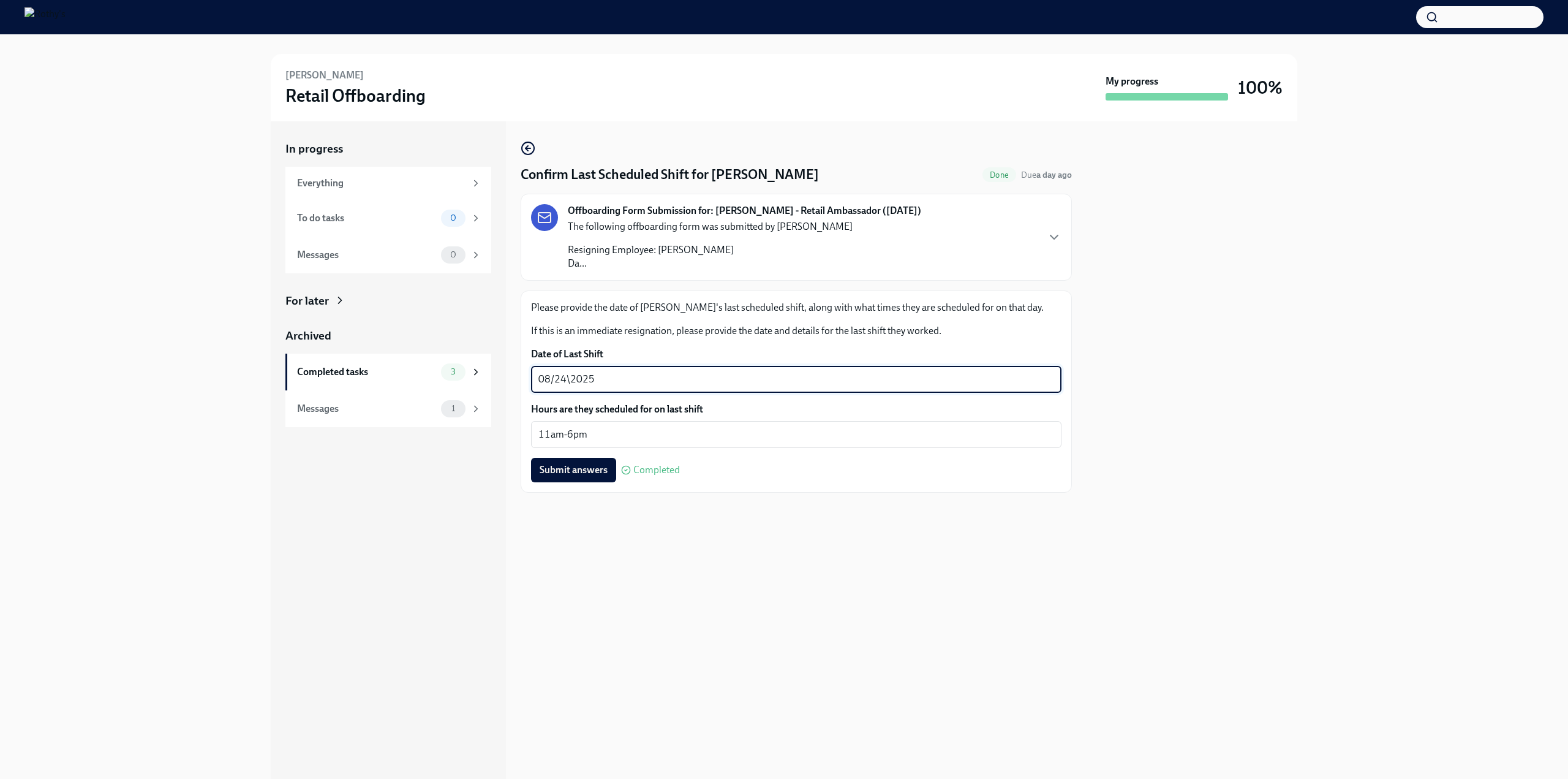
click at [571, 380] on textarea "08/24\2025" at bounding box center [796, 379] width 516 height 15
type textarea "08/24/2025"
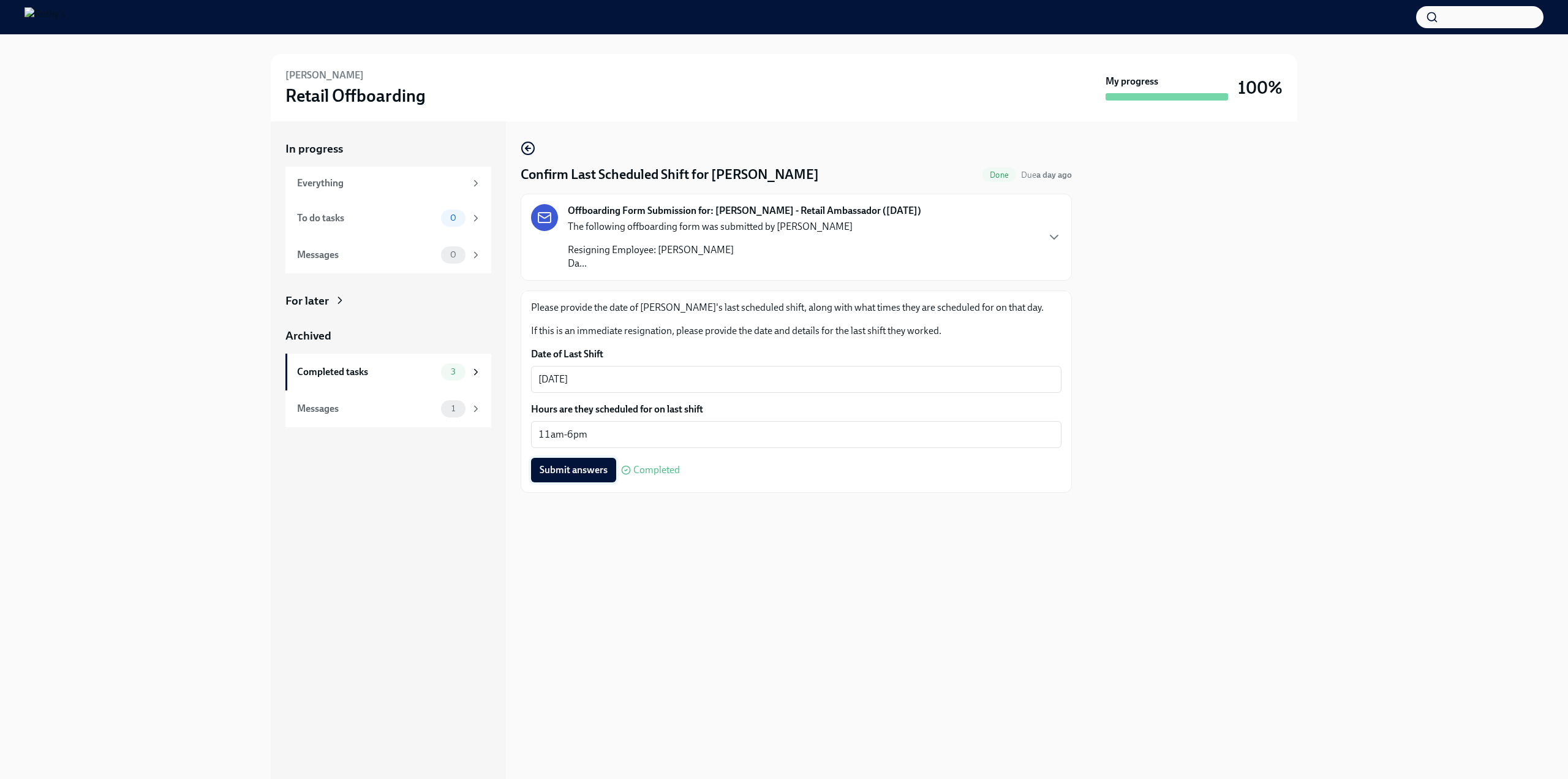
click at [577, 472] on span "Submit answers" at bounding box center [573, 470] width 68 height 12
